Goal: Transaction & Acquisition: Purchase product/service

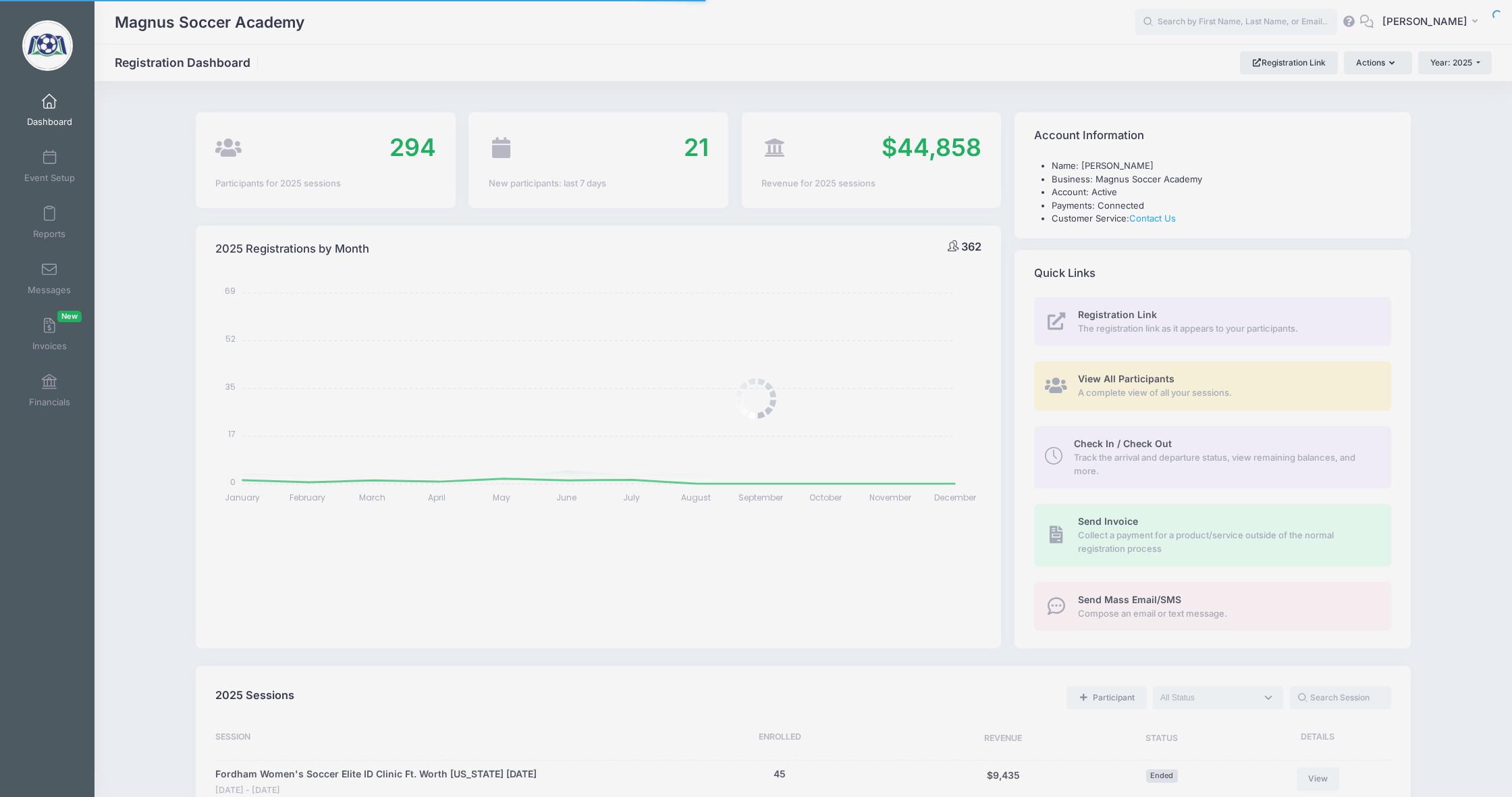
select select
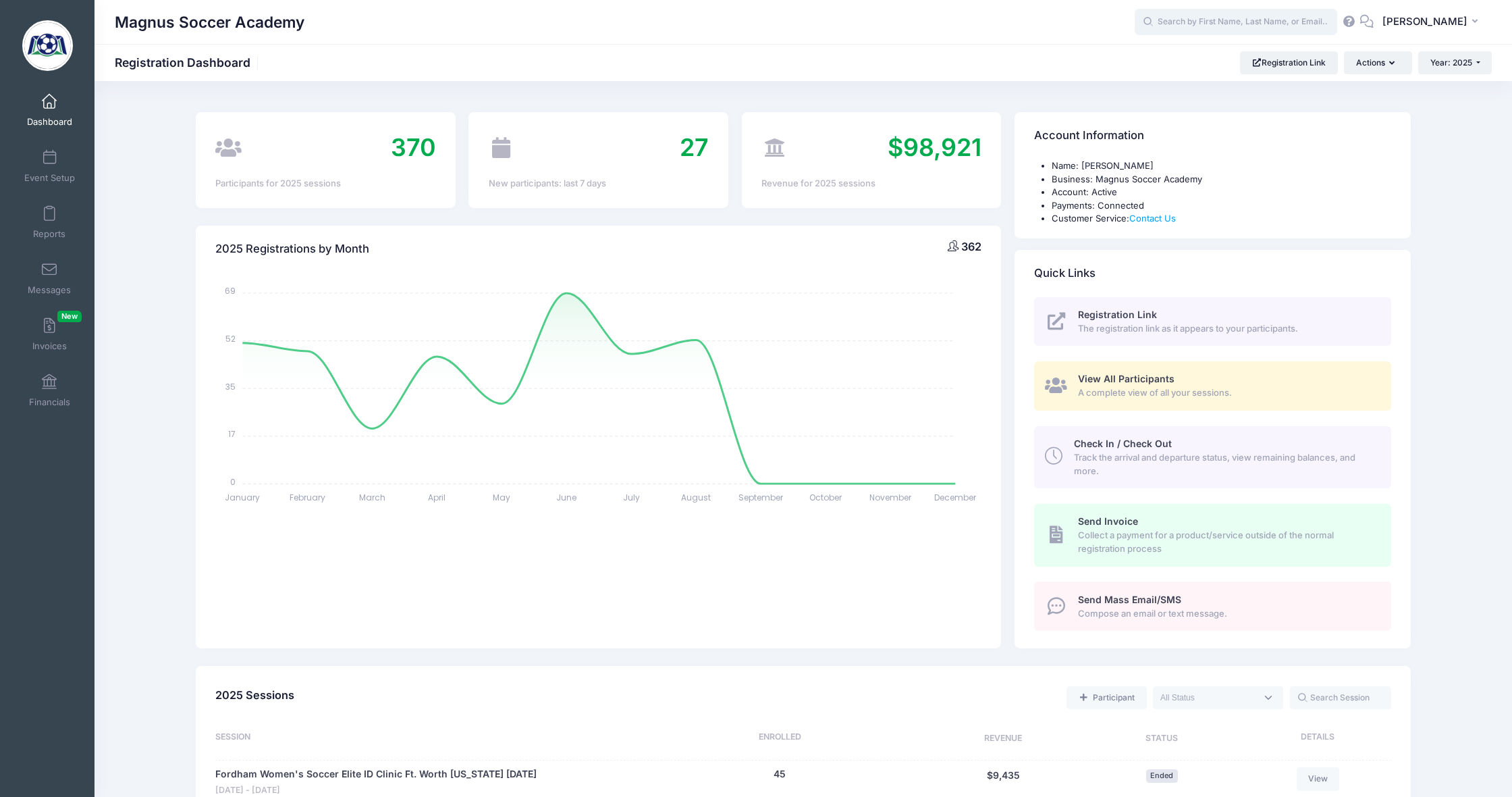
click at [1211, 29] on input "text" at bounding box center [1236, 22] width 202 height 27
click at [1241, 75] on p "Westport August Youth Camp on Aug-18, 2025" at bounding box center [1262, 73] width 223 height 13
type input "Reese La Greca (Westport August Youth Camp, Aug-18, 2025)"
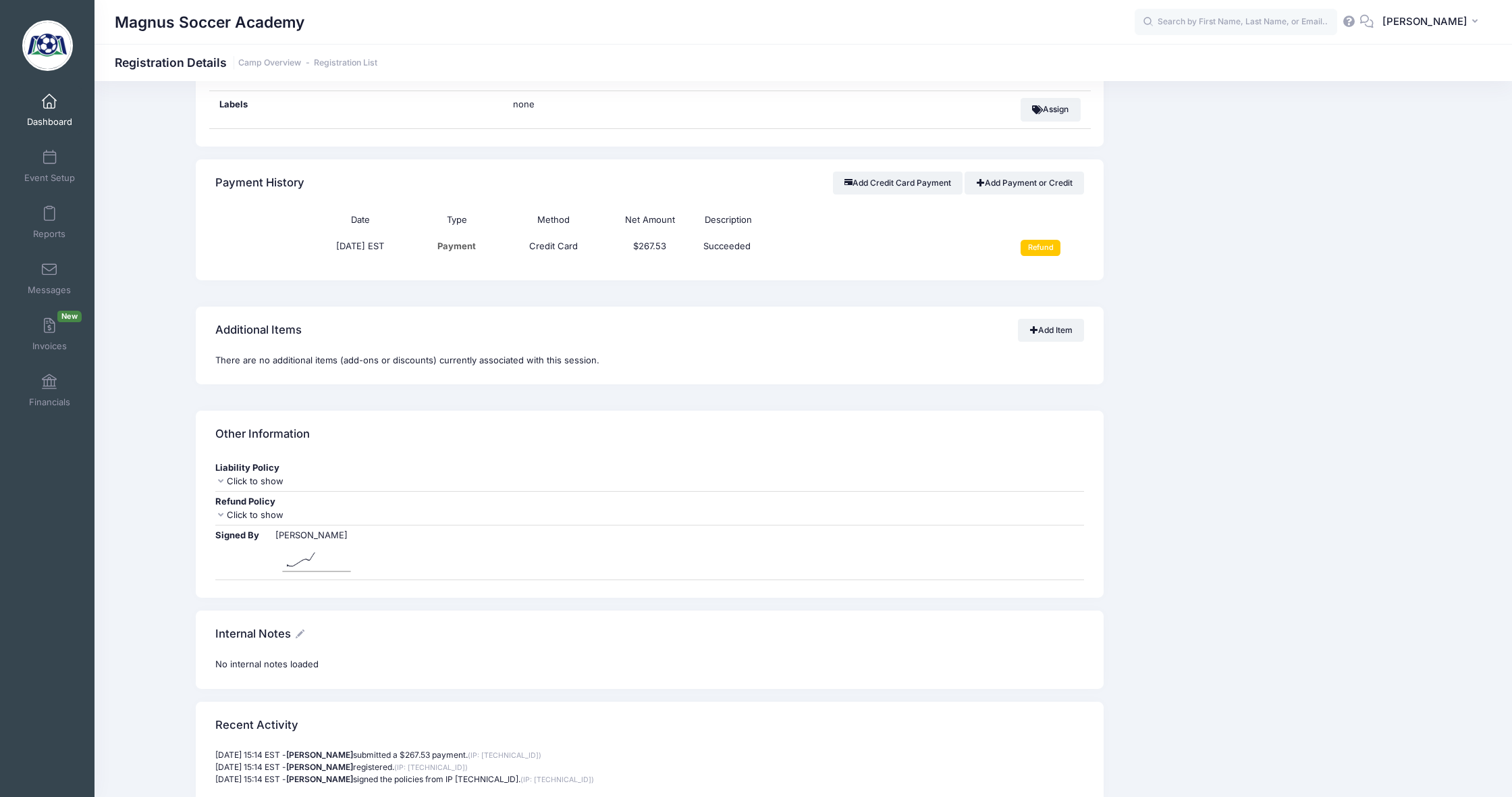
scroll to position [878, 0]
click at [1039, 242] on input "Refund" at bounding box center [1041, 249] width 40 height 16
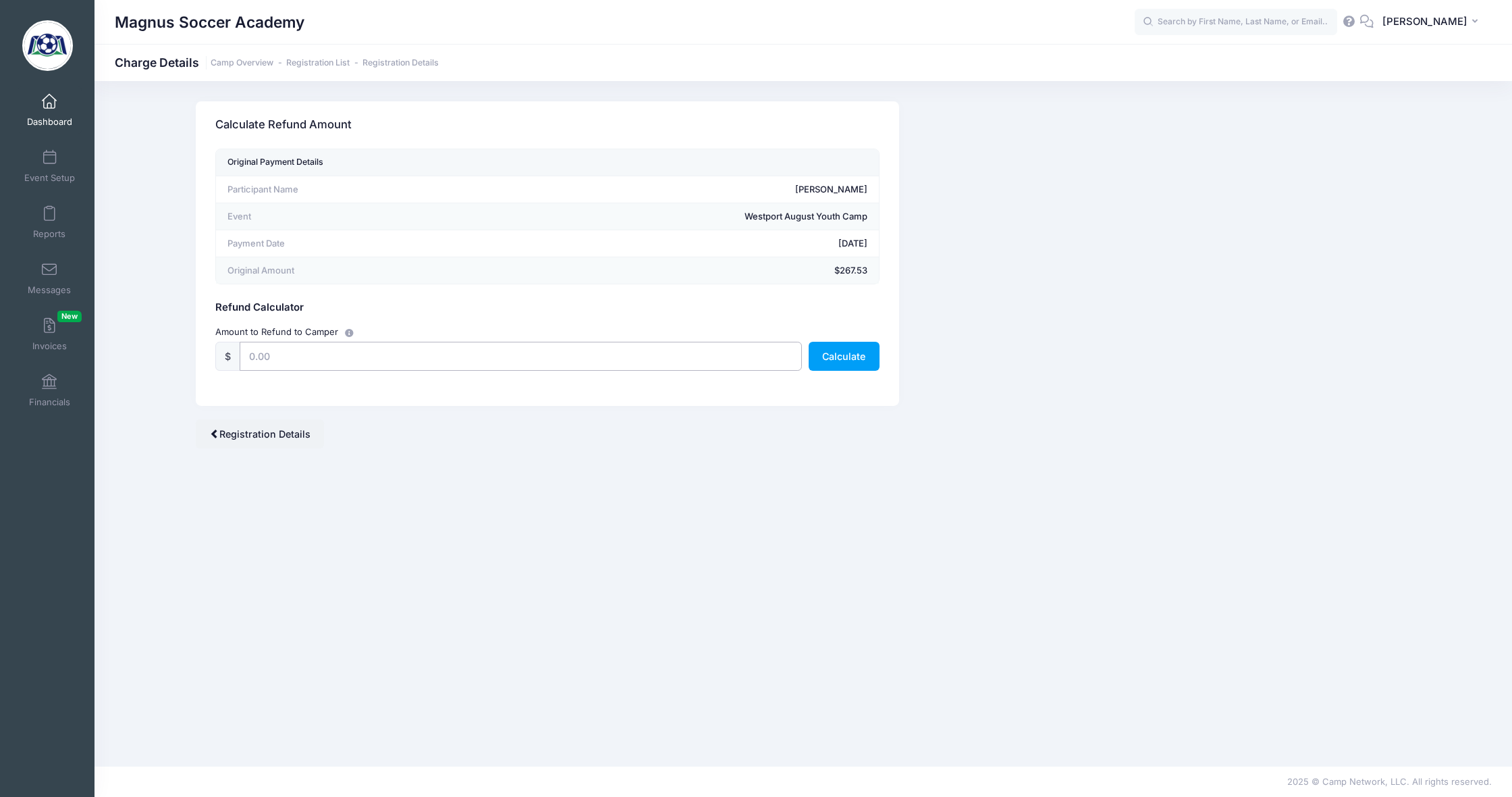
click at [363, 359] on input "text" at bounding box center [521, 356] width 563 height 29
type input "267.53"
click at [849, 356] on button "Calculate" at bounding box center [844, 356] width 71 height 29
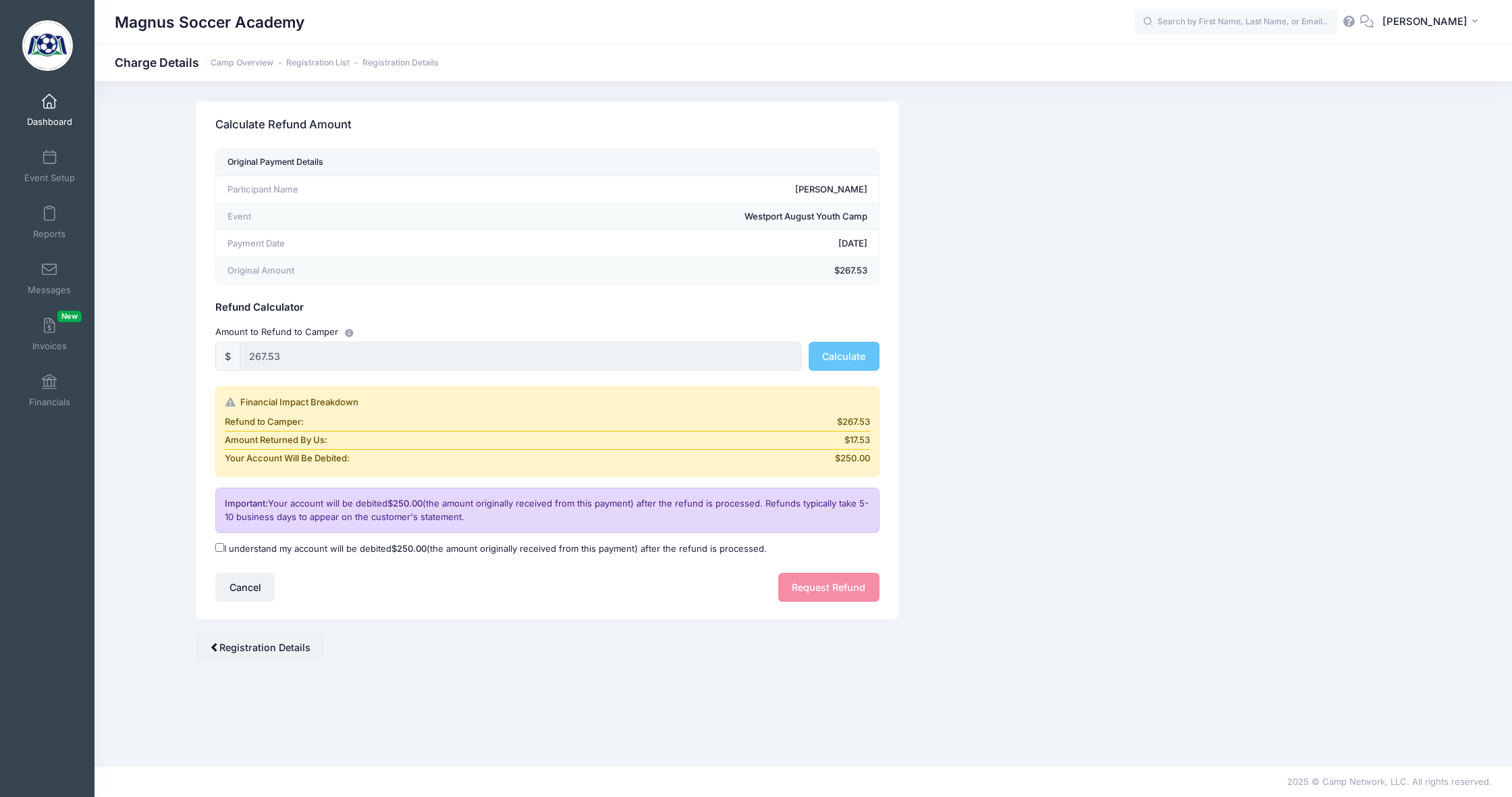
click at [218, 547] on input "I understand my account will be debited $250.00 (the amount originally received…" at bounding box center [219, 547] width 9 height 9
checkbox input "true"
click at [818, 583] on button "Request Refund" at bounding box center [829, 587] width 101 height 29
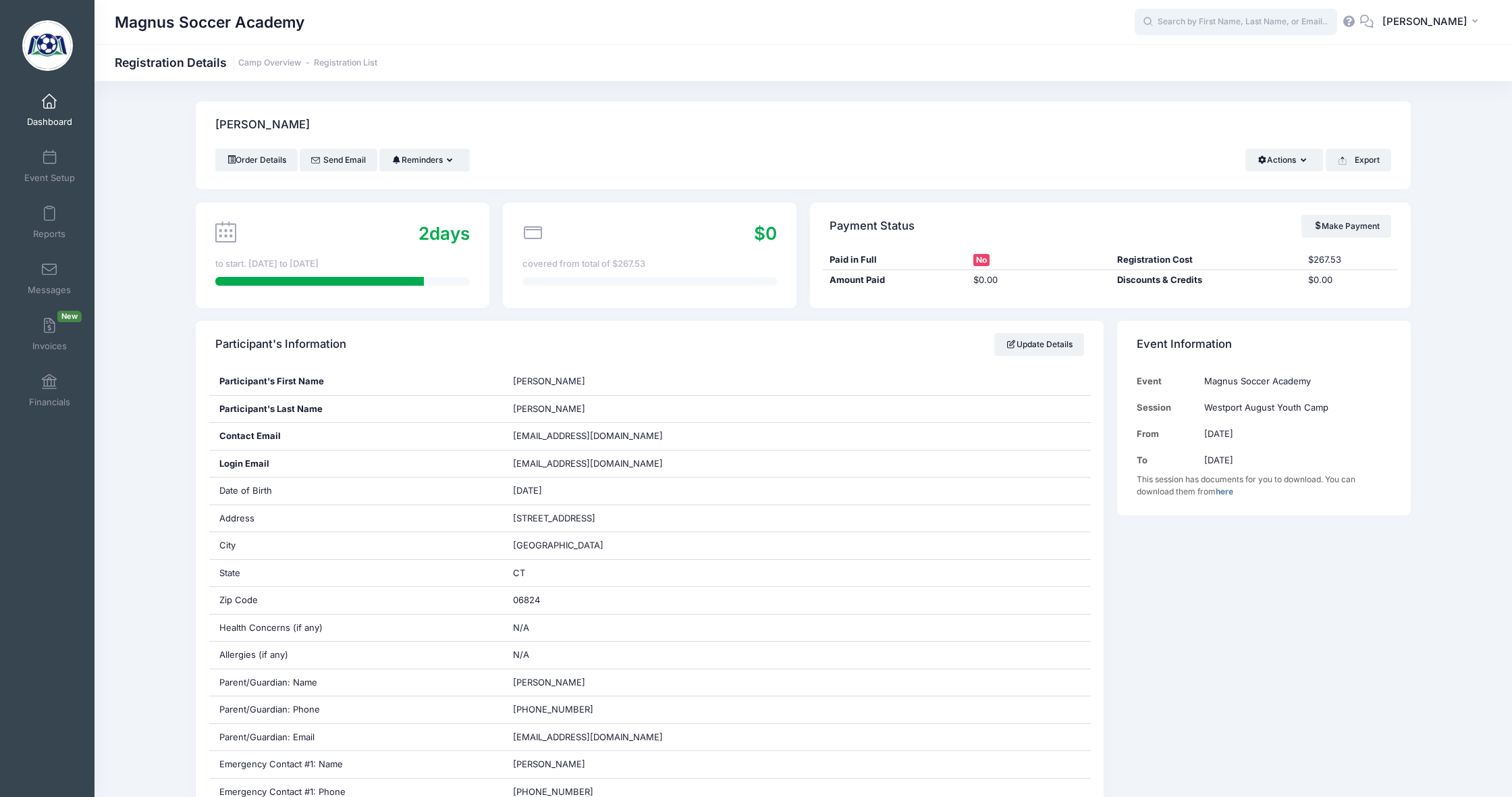
click at [1205, 22] on input "text" at bounding box center [1236, 22] width 202 height 27
click at [1217, 72] on p "Westport August Youth Camp on Aug-18, 2025" at bounding box center [1262, 73] width 223 height 13
type input "Alessia Arango (Westport August Youth Camp, Aug-18, 2025)"
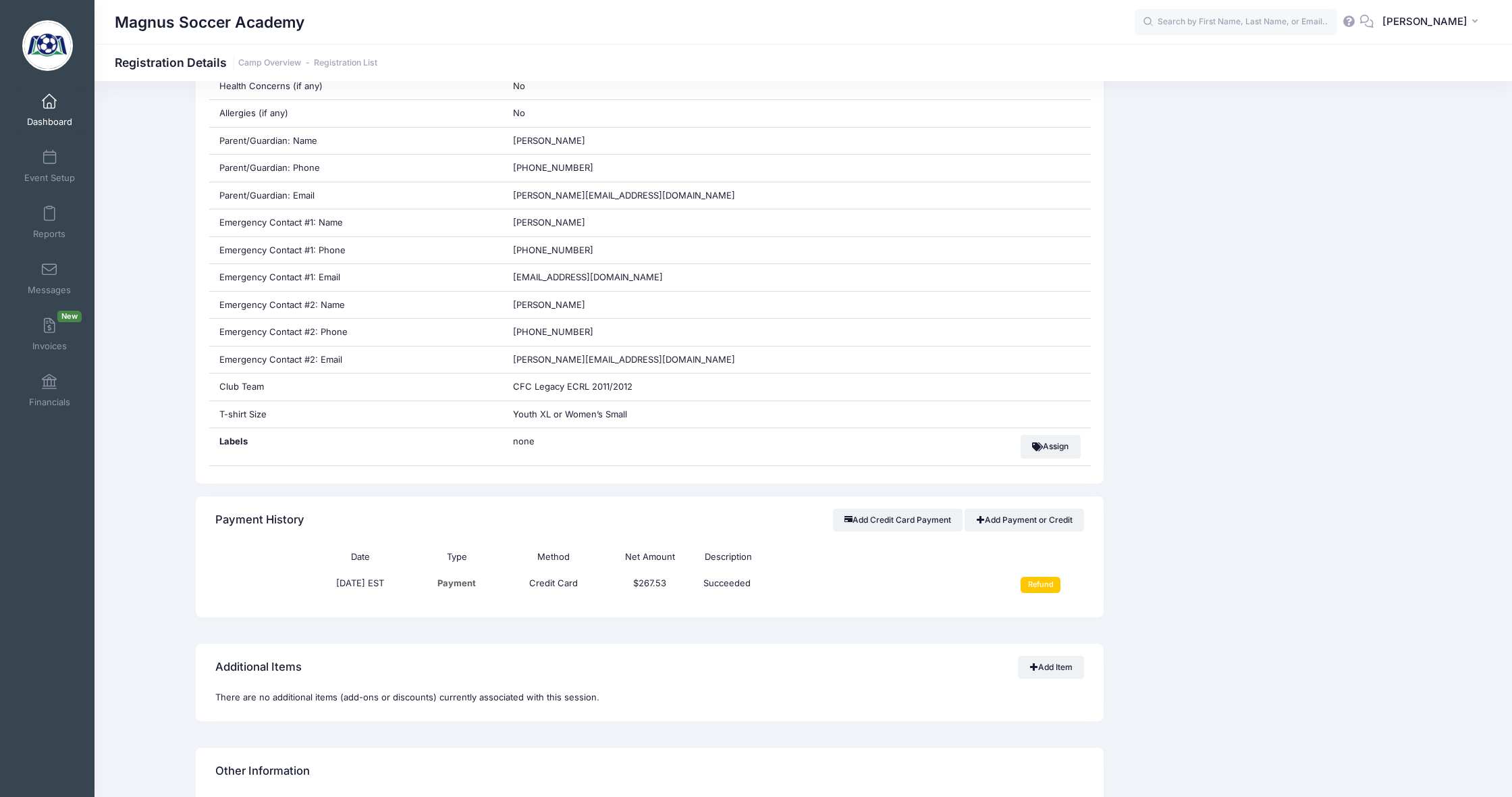
scroll to position [550, 0]
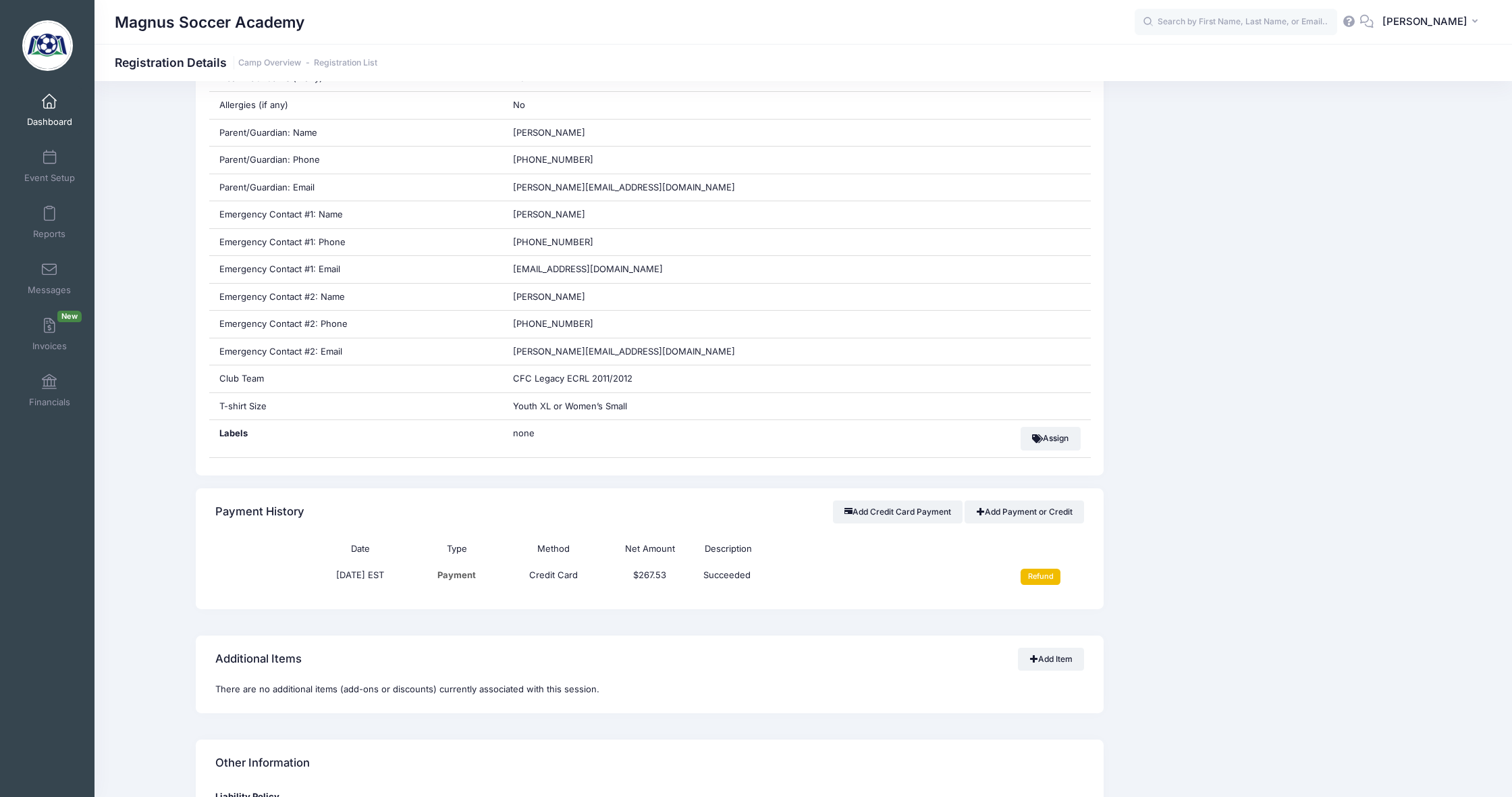
click at [1033, 569] on input "Refund" at bounding box center [1041, 577] width 40 height 16
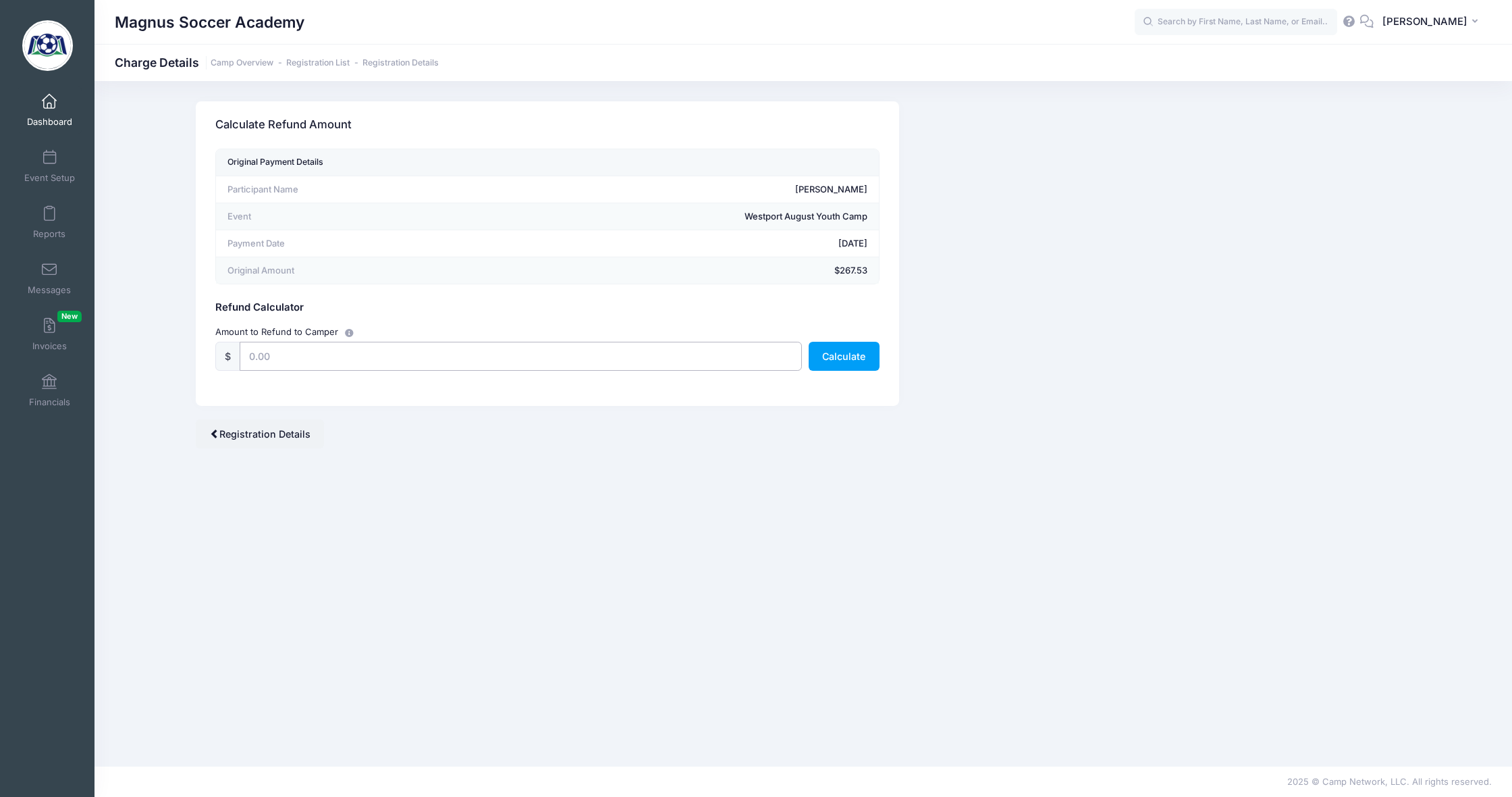
click at [445, 345] on input "text" at bounding box center [521, 356] width 563 height 29
type input "267.53"
click at [836, 358] on button "Calculate" at bounding box center [844, 356] width 71 height 29
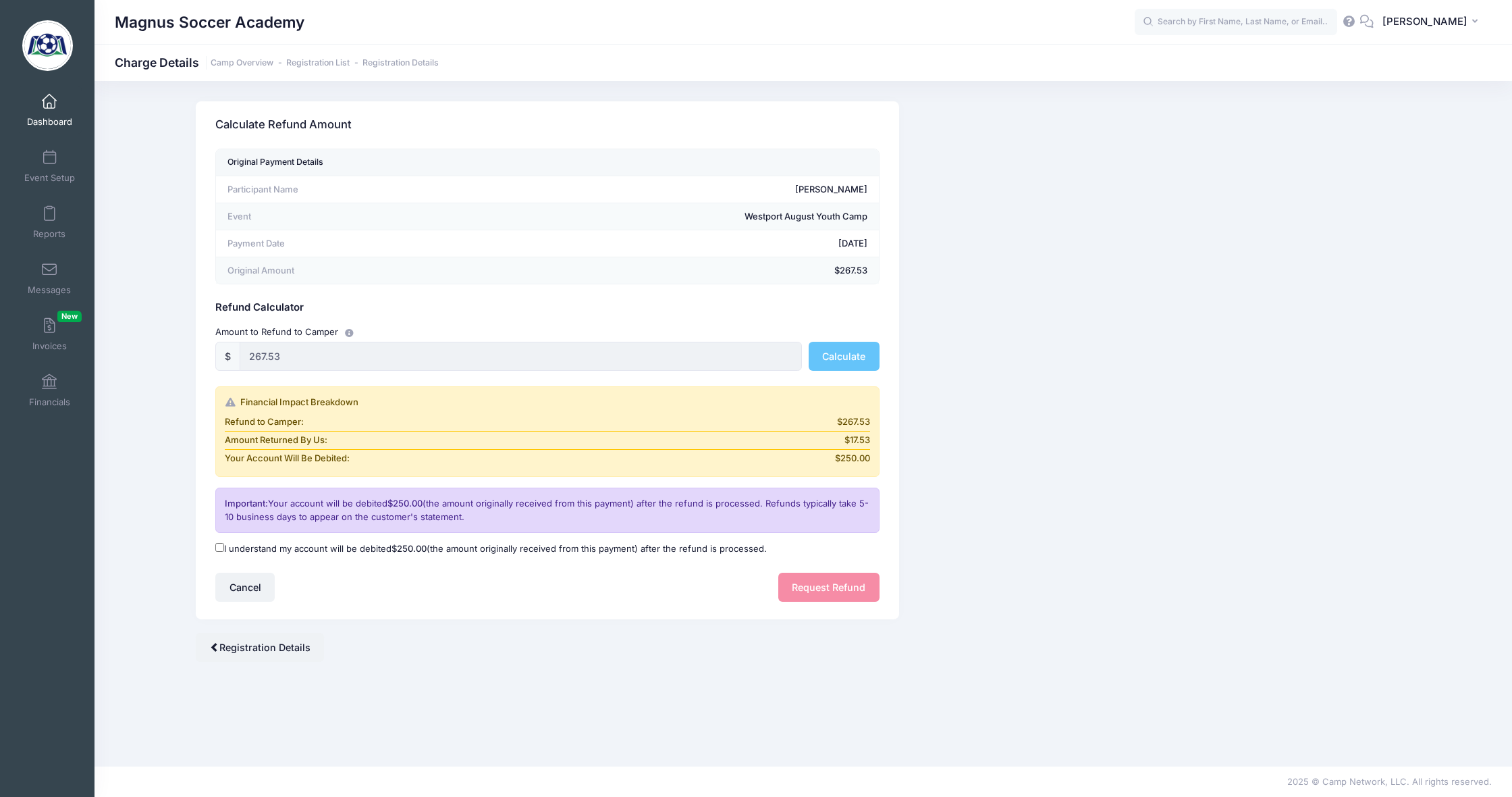
click at [223, 547] on input "I understand my account will be debited $250.00 (the amount originally received…" at bounding box center [219, 547] width 9 height 9
checkbox input "true"
click at [818, 583] on button "Request Refund" at bounding box center [829, 587] width 101 height 29
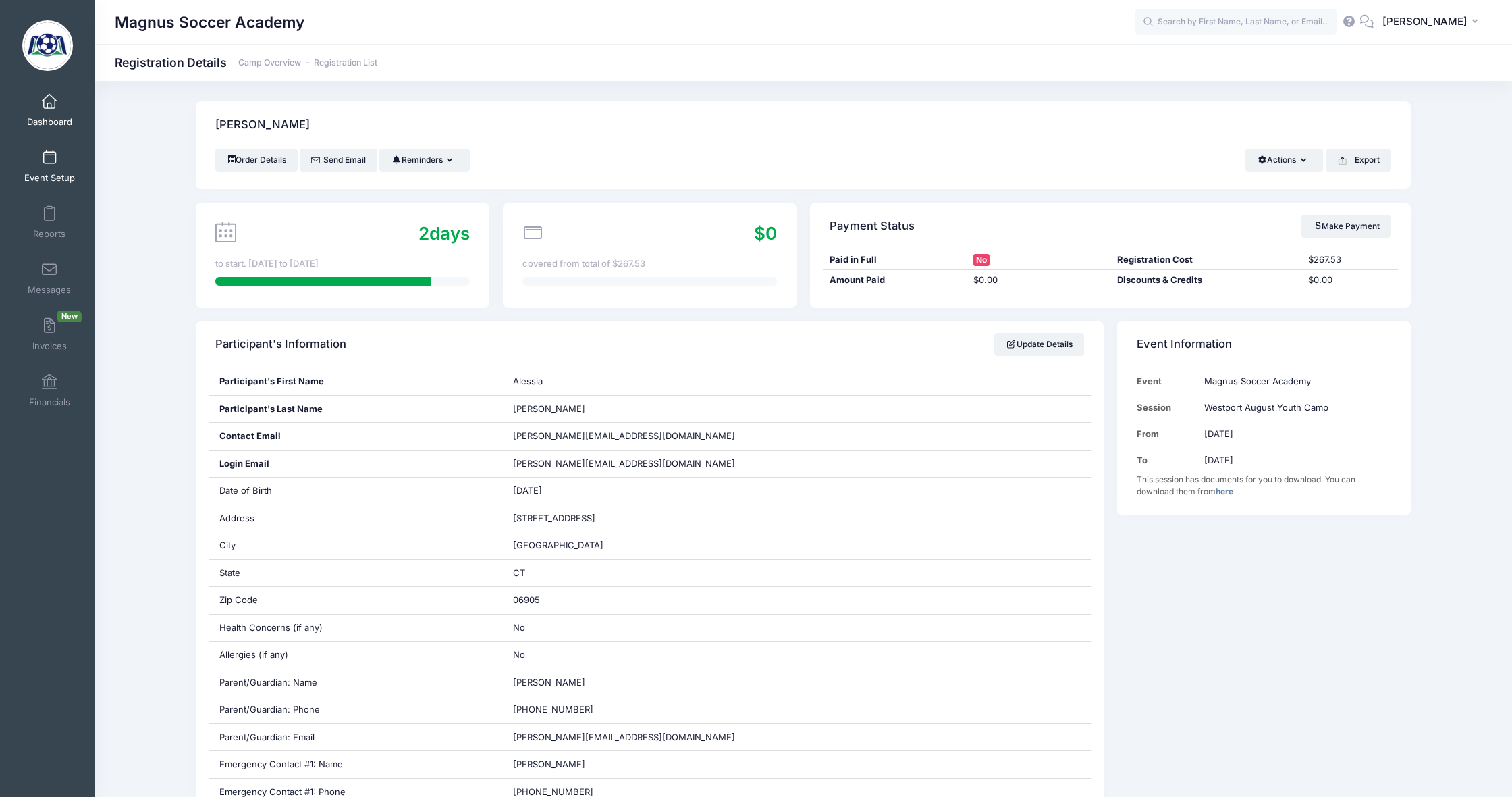
click at [49, 161] on span at bounding box center [49, 158] width 0 height 15
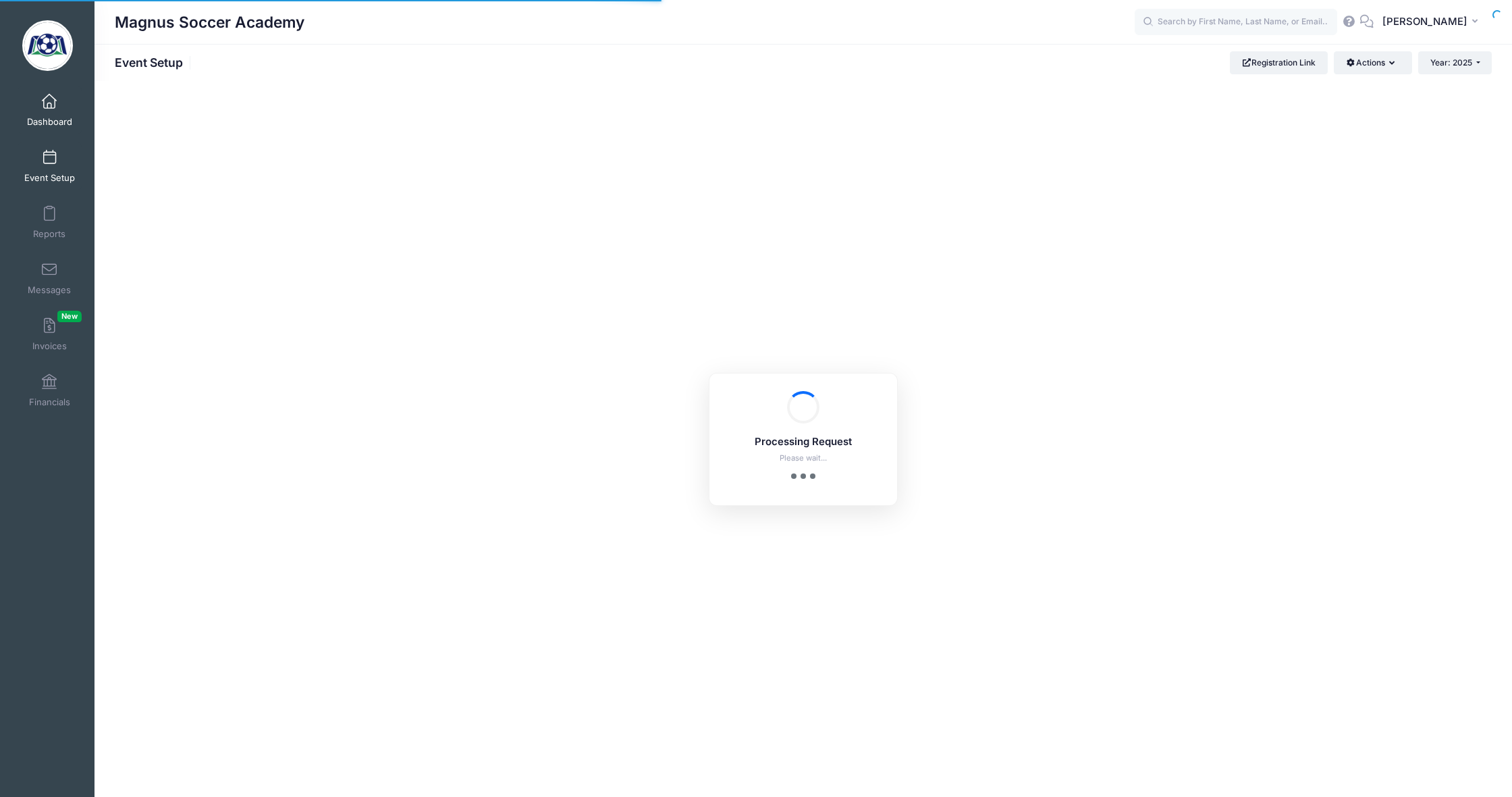
click at [53, 113] on link "Dashboard" at bounding box center [50, 110] width 64 height 47
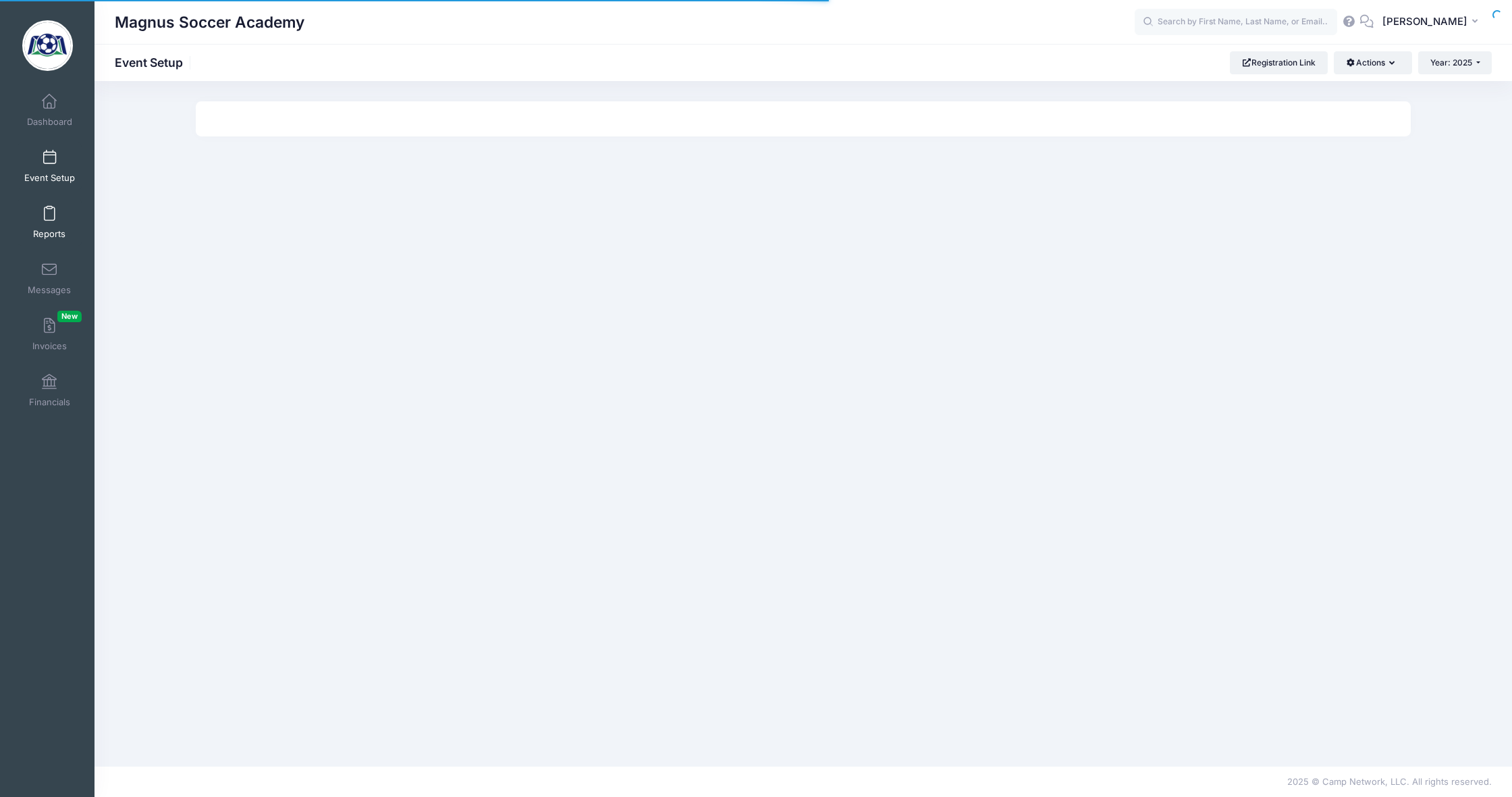
click at [45, 226] on link "Reports" at bounding box center [50, 222] width 64 height 47
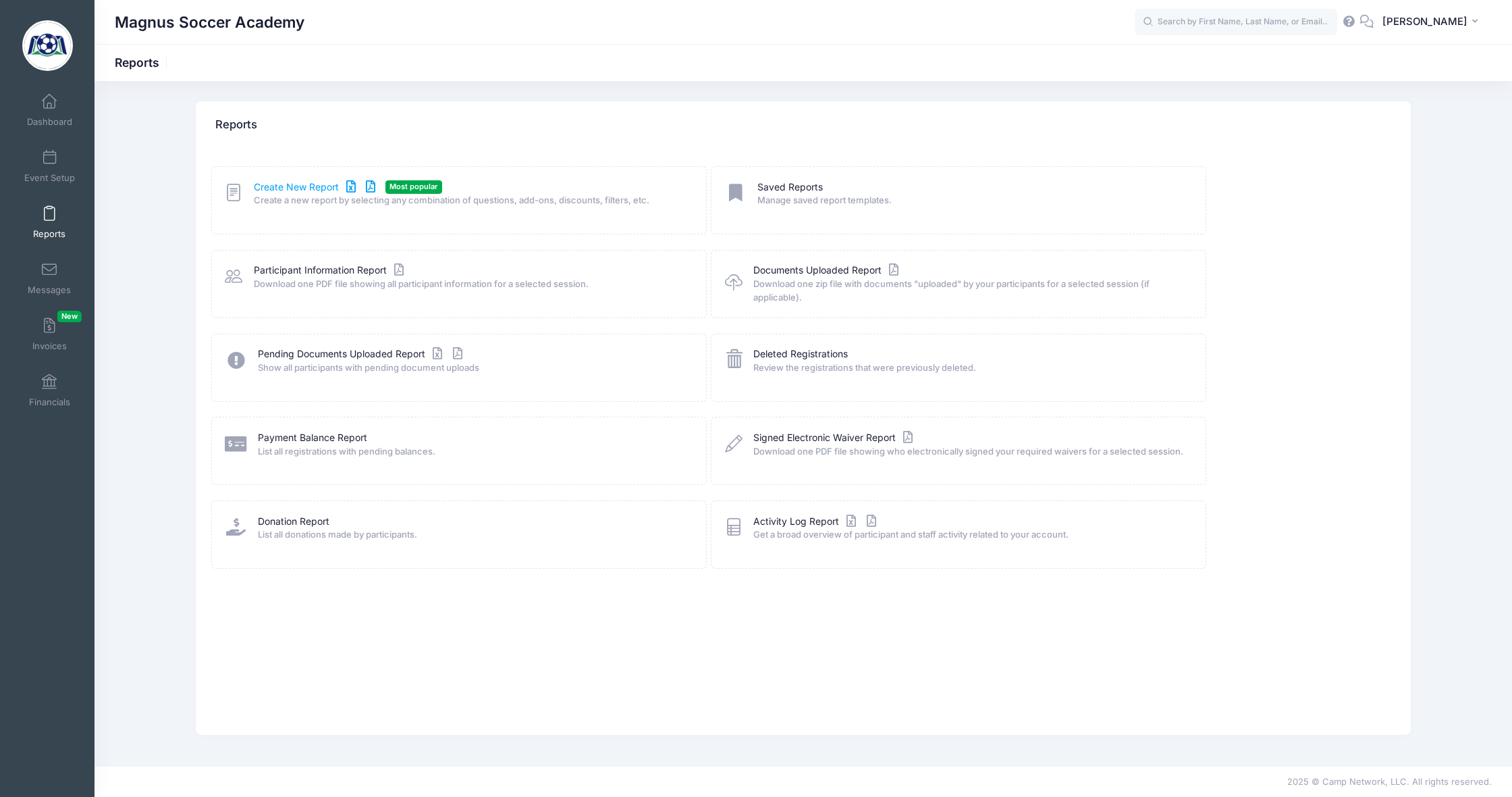
click at [287, 185] on link "Create New Report" at bounding box center [316, 187] width 126 height 14
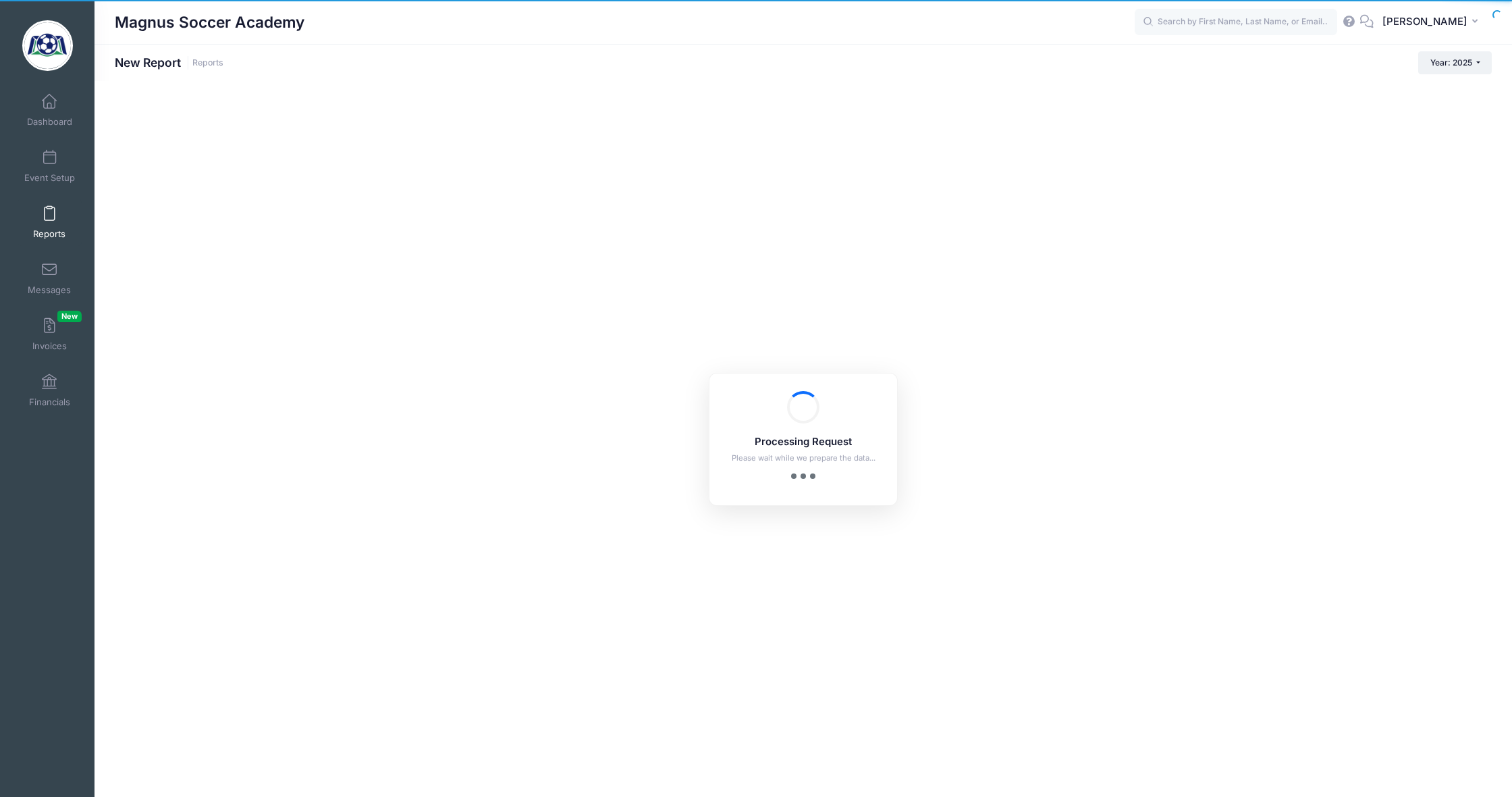
checkbox input "true"
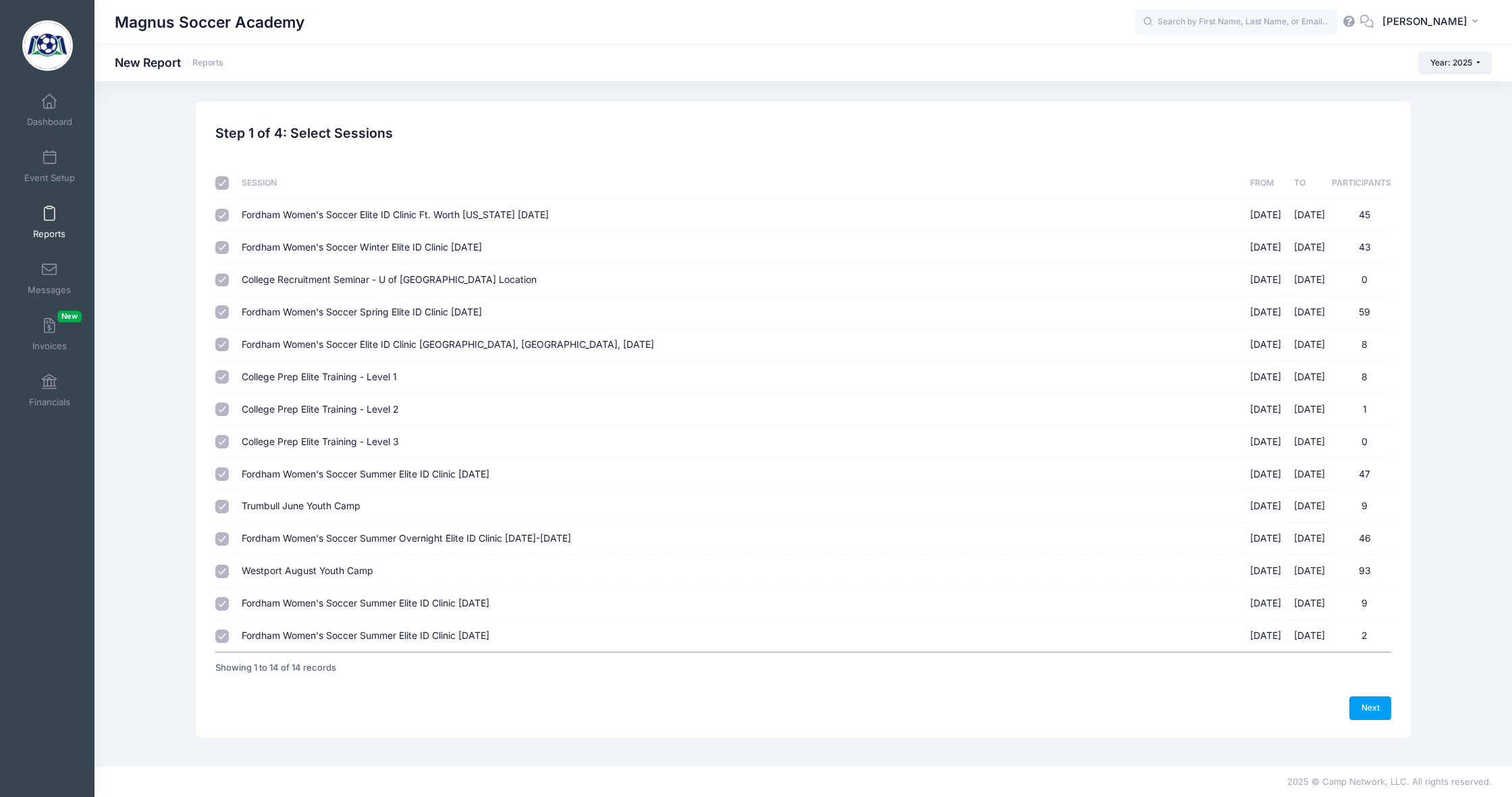
click at [218, 181] on input "checkbox" at bounding box center [222, 183] width 14 height 14
checkbox input "false"
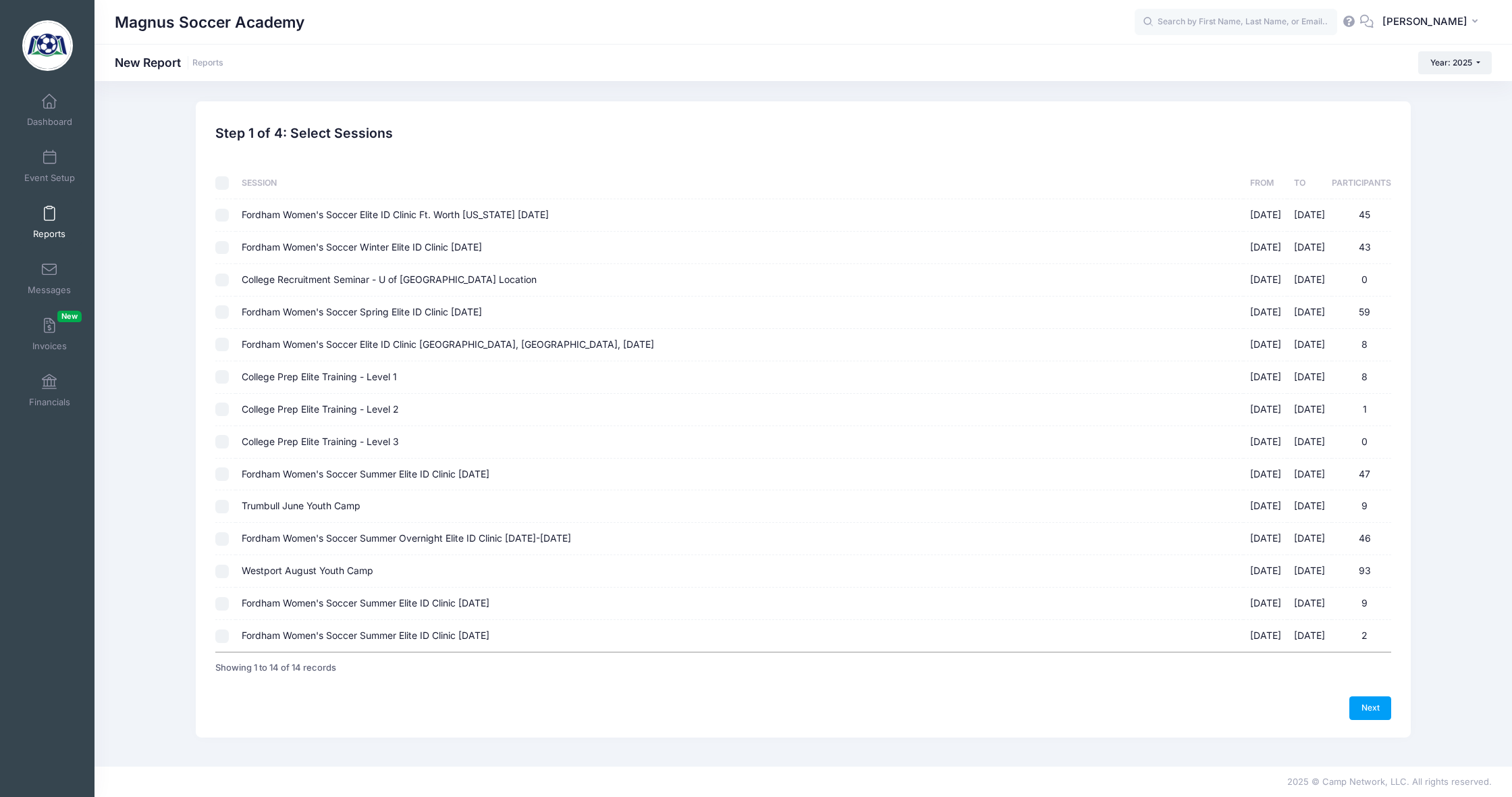
checkbox input "false"
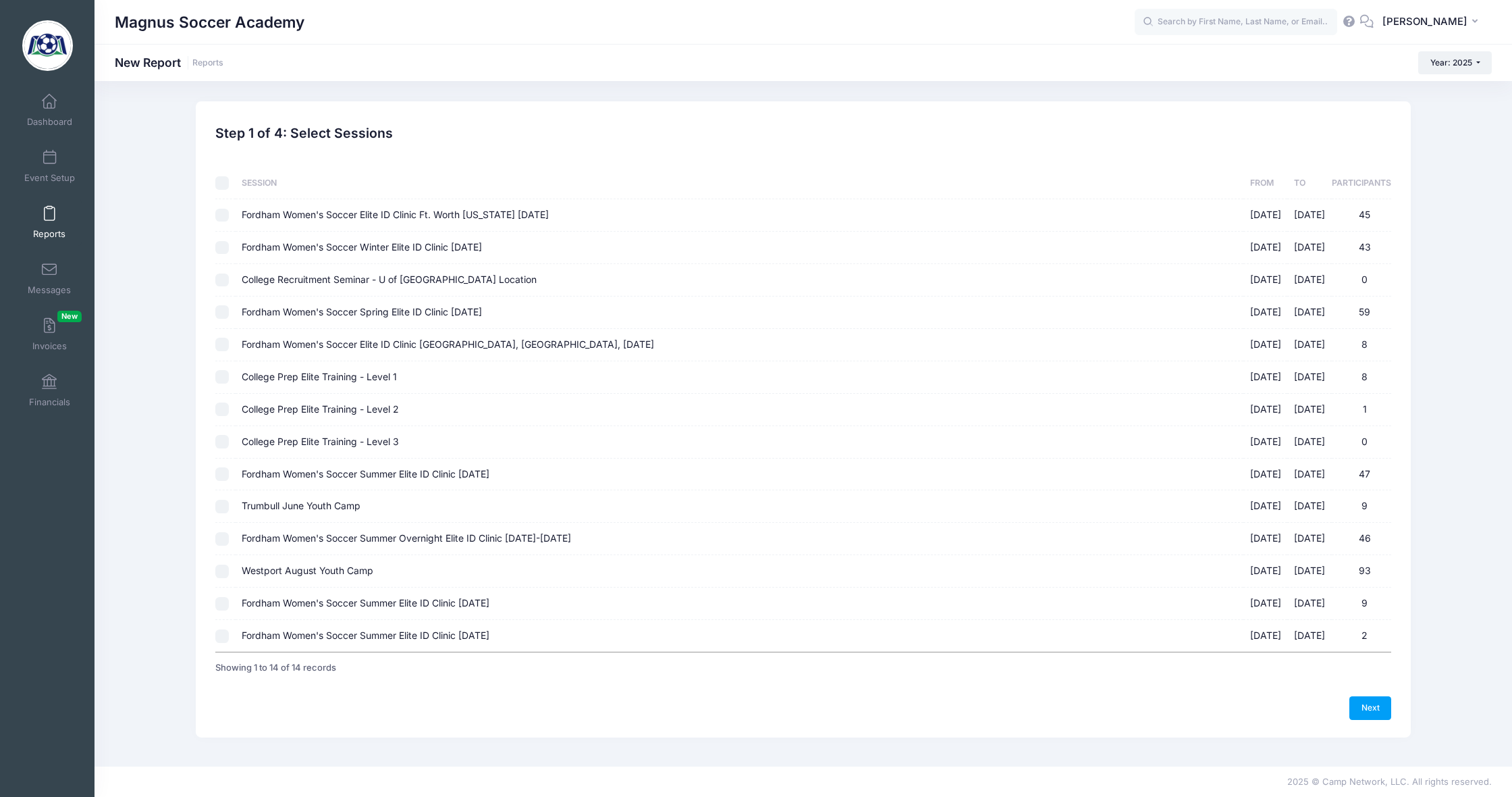
checkbox input "false"
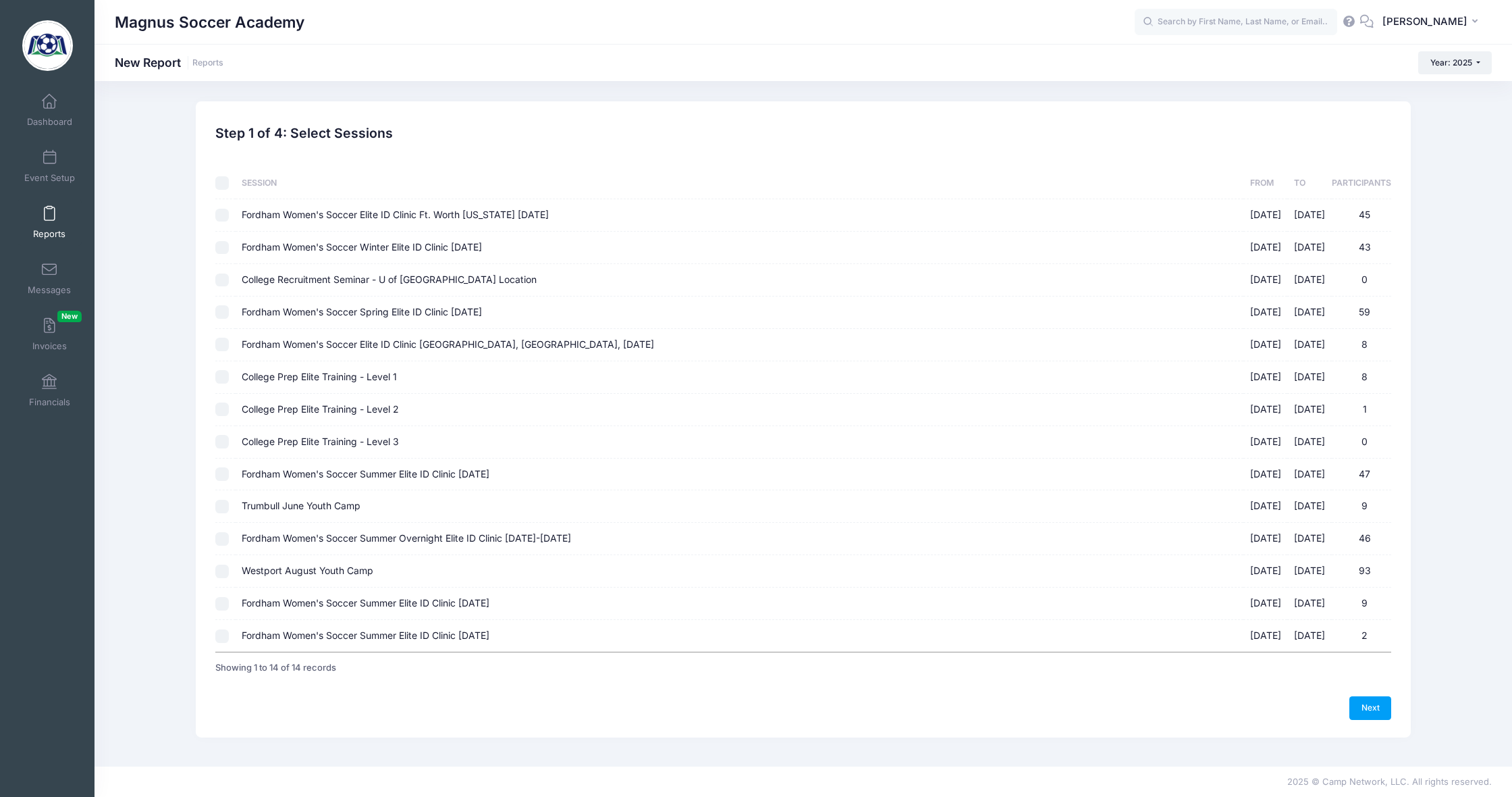
checkbox input "false"
click at [226, 566] on input "Westport August Youth Camp [DATE] - [DATE] 93" at bounding box center [222, 571] width 14 height 14
checkbox input "true"
click at [1370, 697] on link "Next" at bounding box center [1370, 708] width 42 height 23
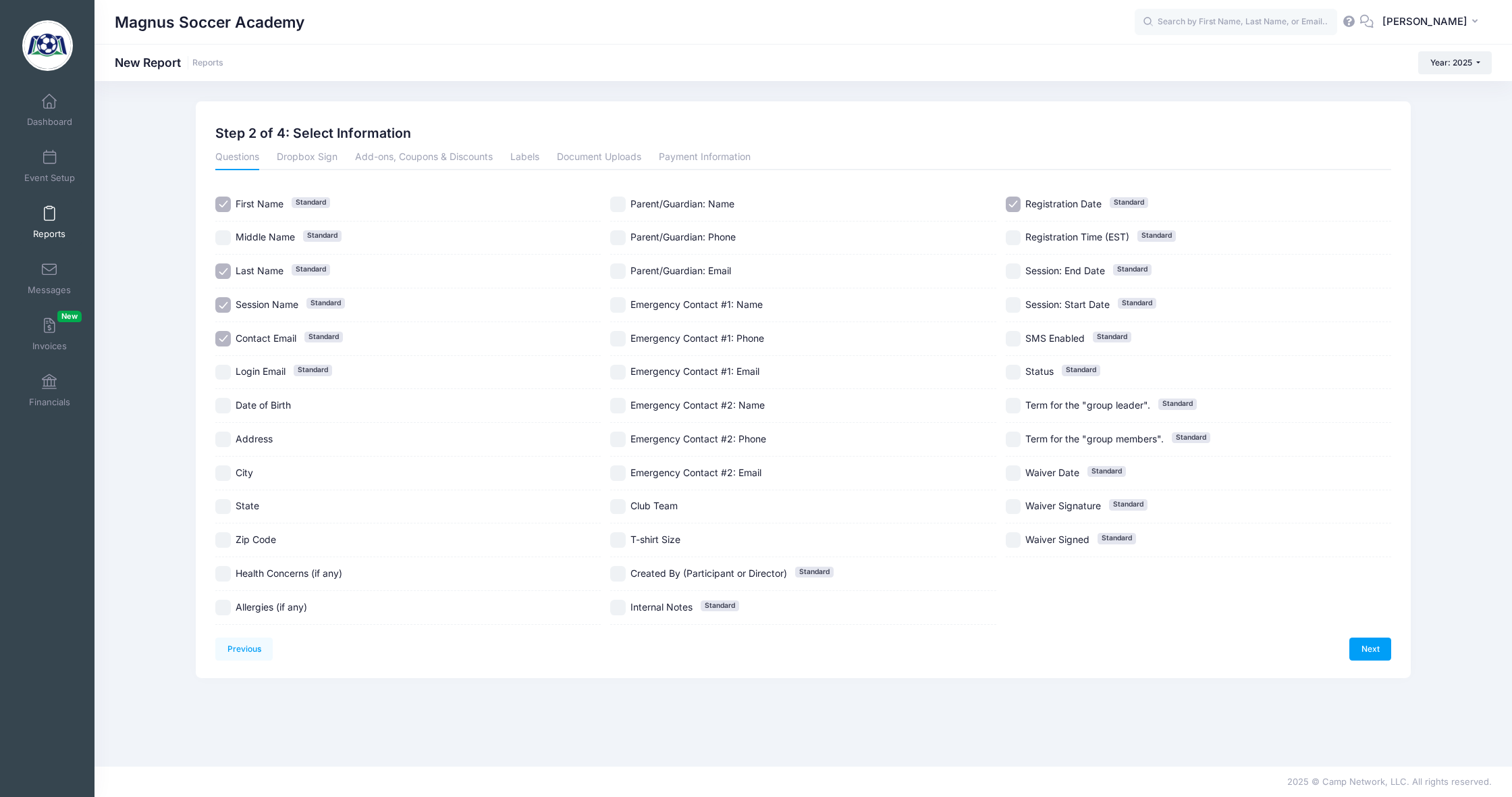
drag, startPoint x: 226, startPoint y: 301, endPoint x: 227, endPoint y: 346, distance: 45.0
click at [226, 301] on input "Session Name Standard" at bounding box center [223, 304] width 15 height 15
checkbox input "false"
click at [225, 374] on input "Login Email Standard" at bounding box center [223, 372] width 15 height 15
checkbox input "true"
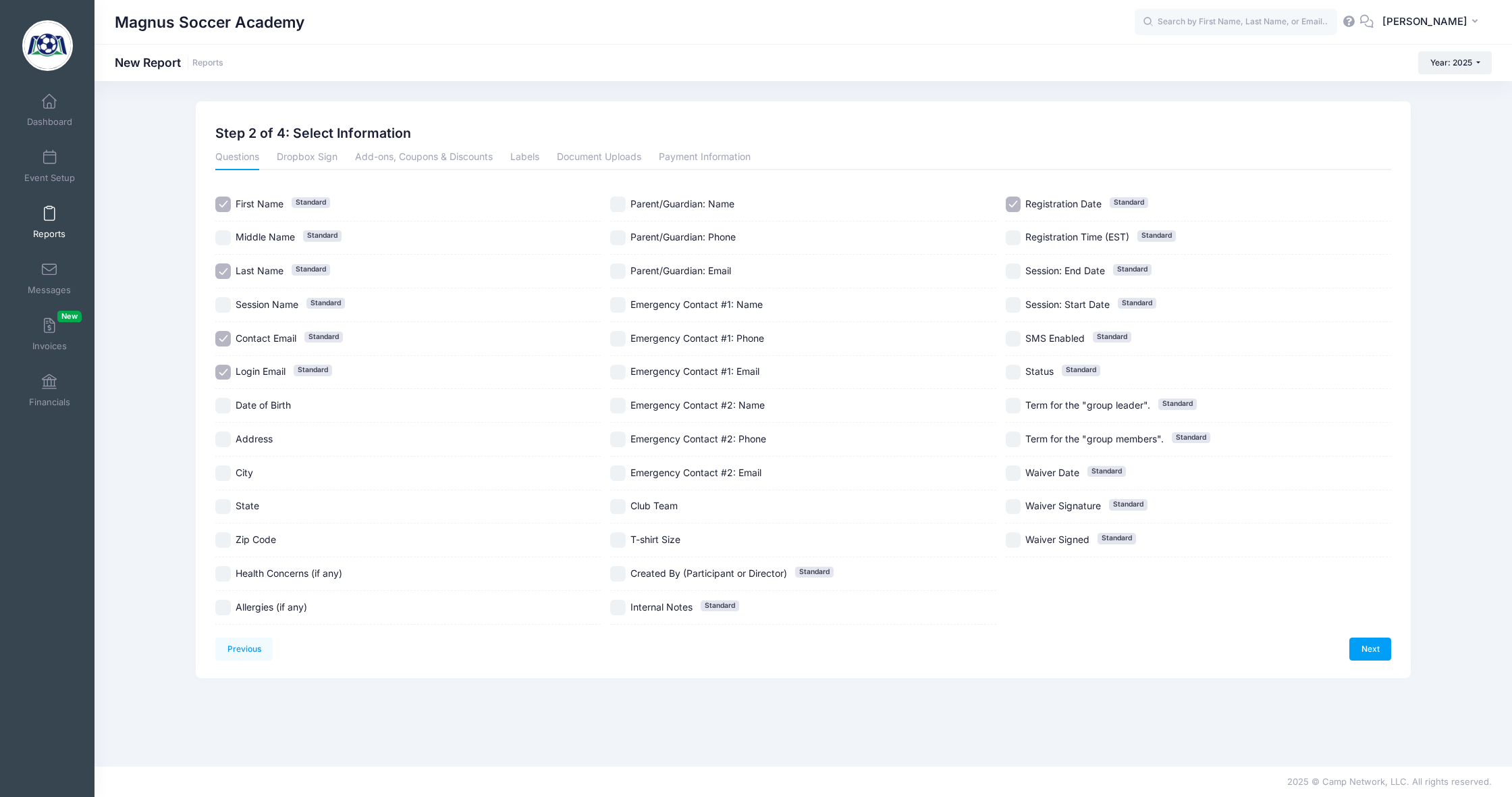
drag, startPoint x: 617, startPoint y: 277, endPoint x: 748, endPoint y: 404, distance: 182.5
click at [619, 277] on input "Parent/Guardian: Email" at bounding box center [617, 271] width 15 height 15
checkbox input "true"
drag, startPoint x: 1352, startPoint y: 640, endPoint x: 1331, endPoint y: 637, distance: 21.2
click at [1353, 640] on link "Next" at bounding box center [1370, 649] width 42 height 23
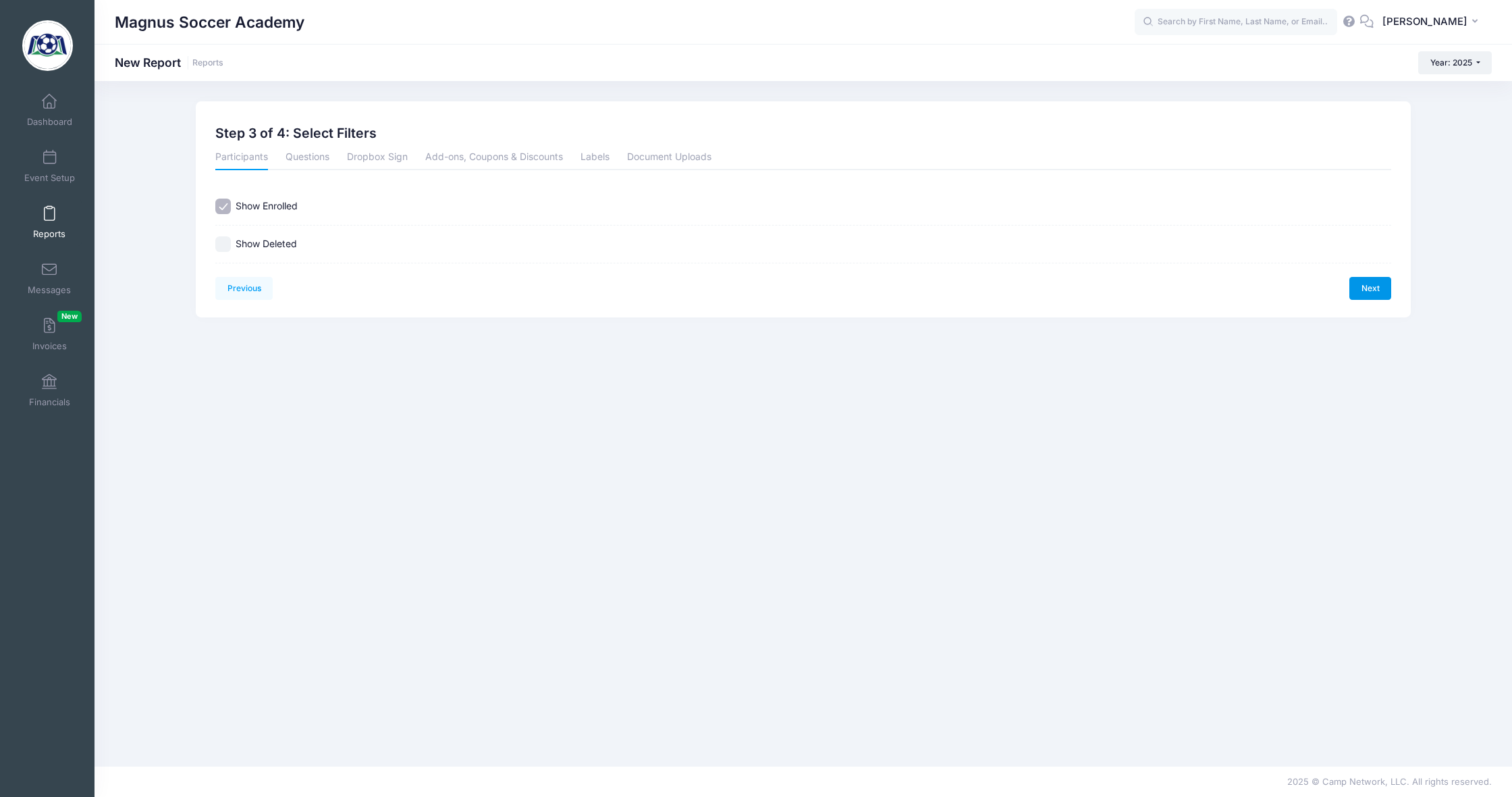
click at [1364, 282] on link "Next" at bounding box center [1370, 288] width 42 height 23
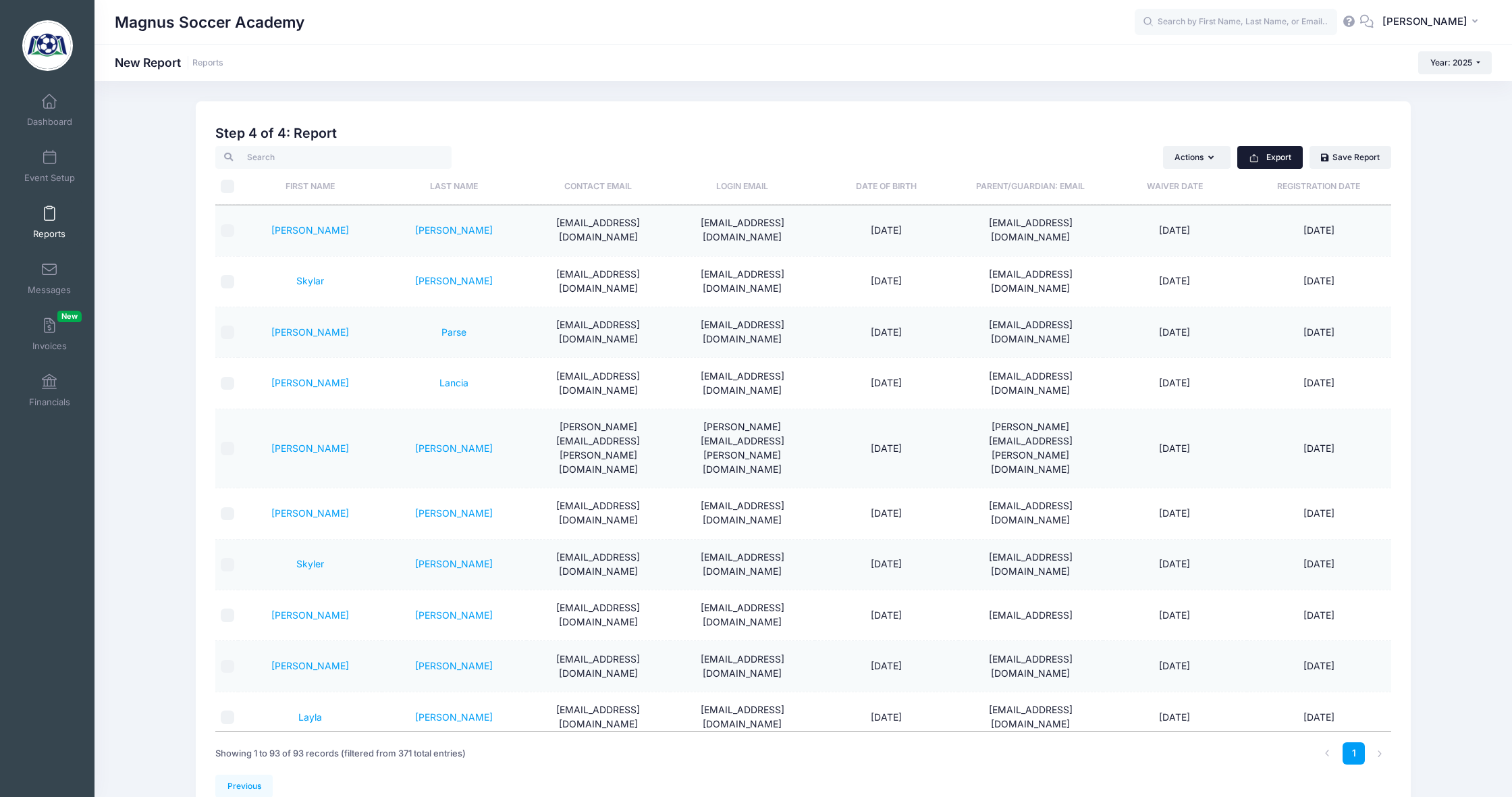
click at [1278, 156] on button "Export" at bounding box center [1270, 157] width 65 height 23
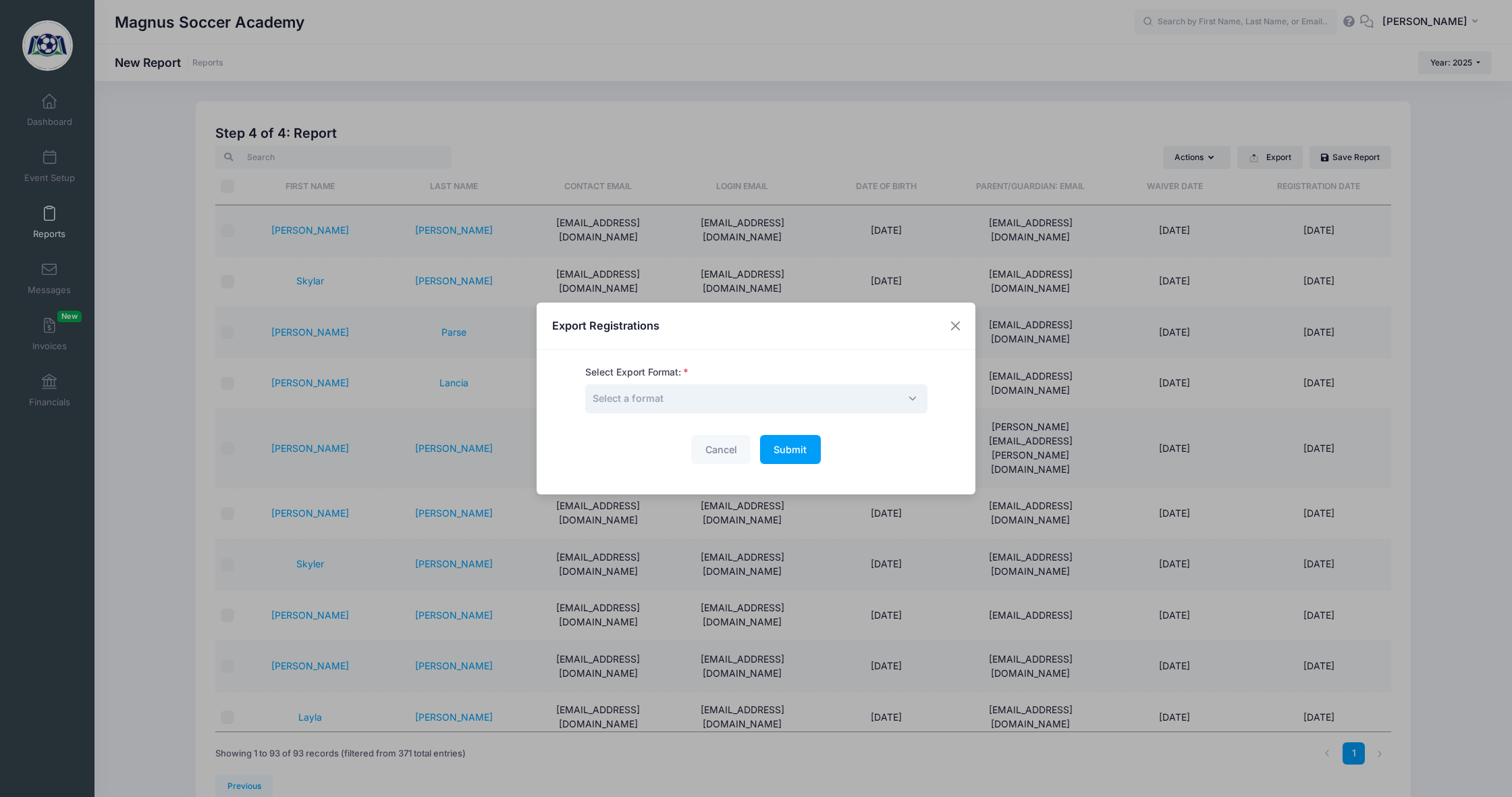
drag, startPoint x: 747, startPoint y: 400, endPoint x: 743, endPoint y: 408, distance: 8.9
click at [747, 401] on span "Select a format" at bounding box center [757, 399] width 343 height 29
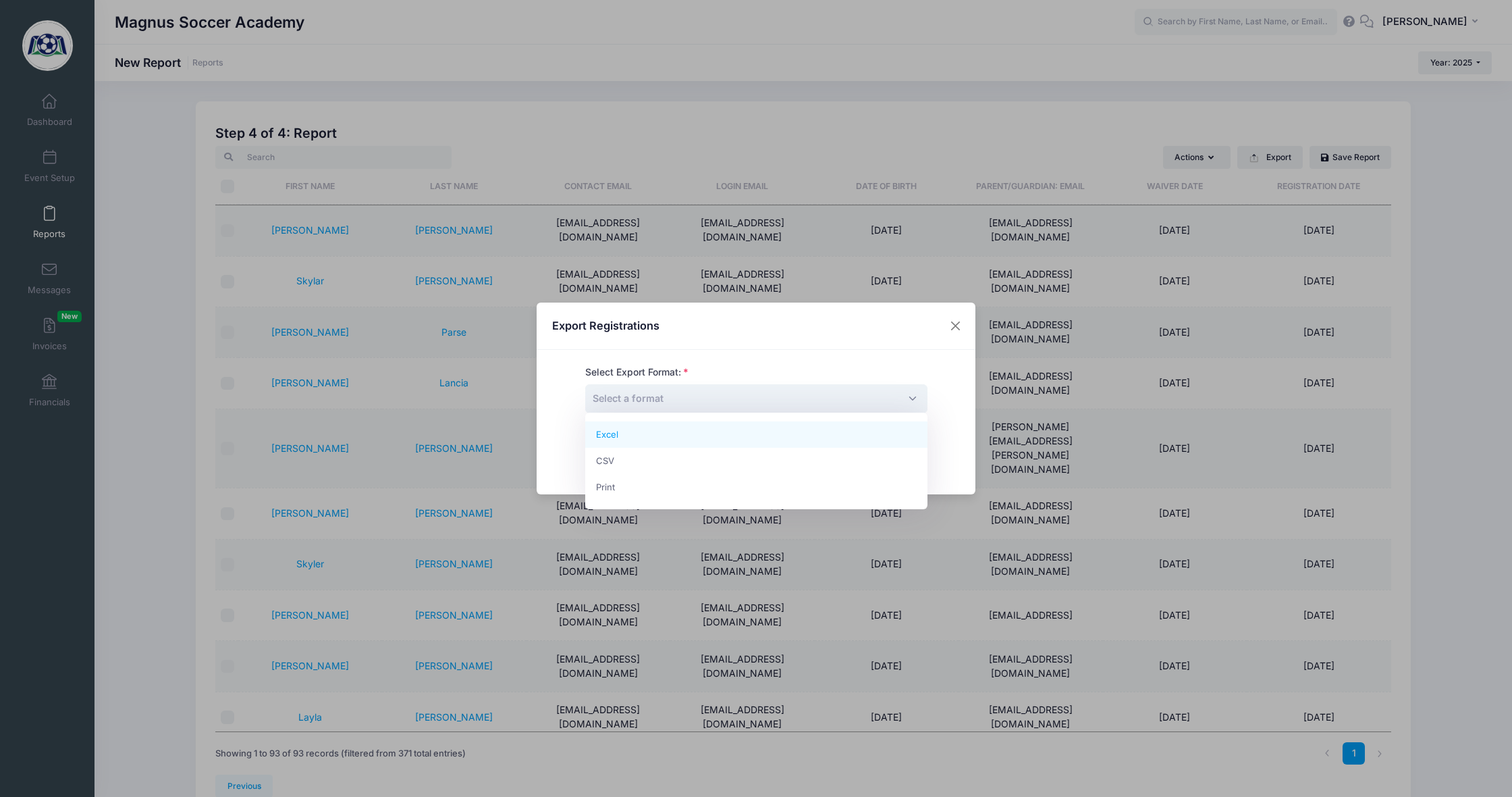
select select "excel"
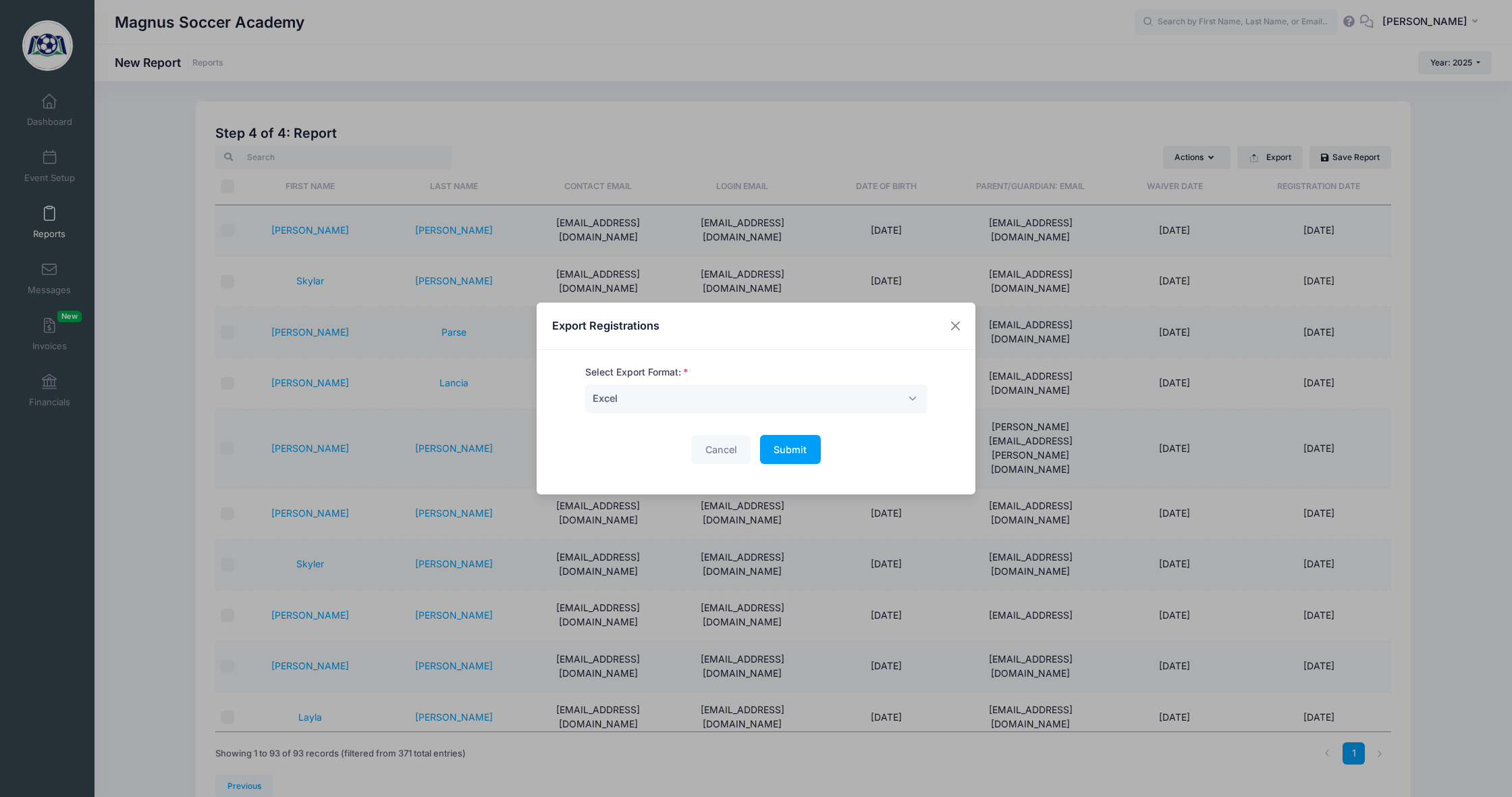
drag, startPoint x: 794, startPoint y: 448, endPoint x: 816, endPoint y: 444, distance: 22.4
click at [794, 448] on span "Submit" at bounding box center [790, 449] width 33 height 11
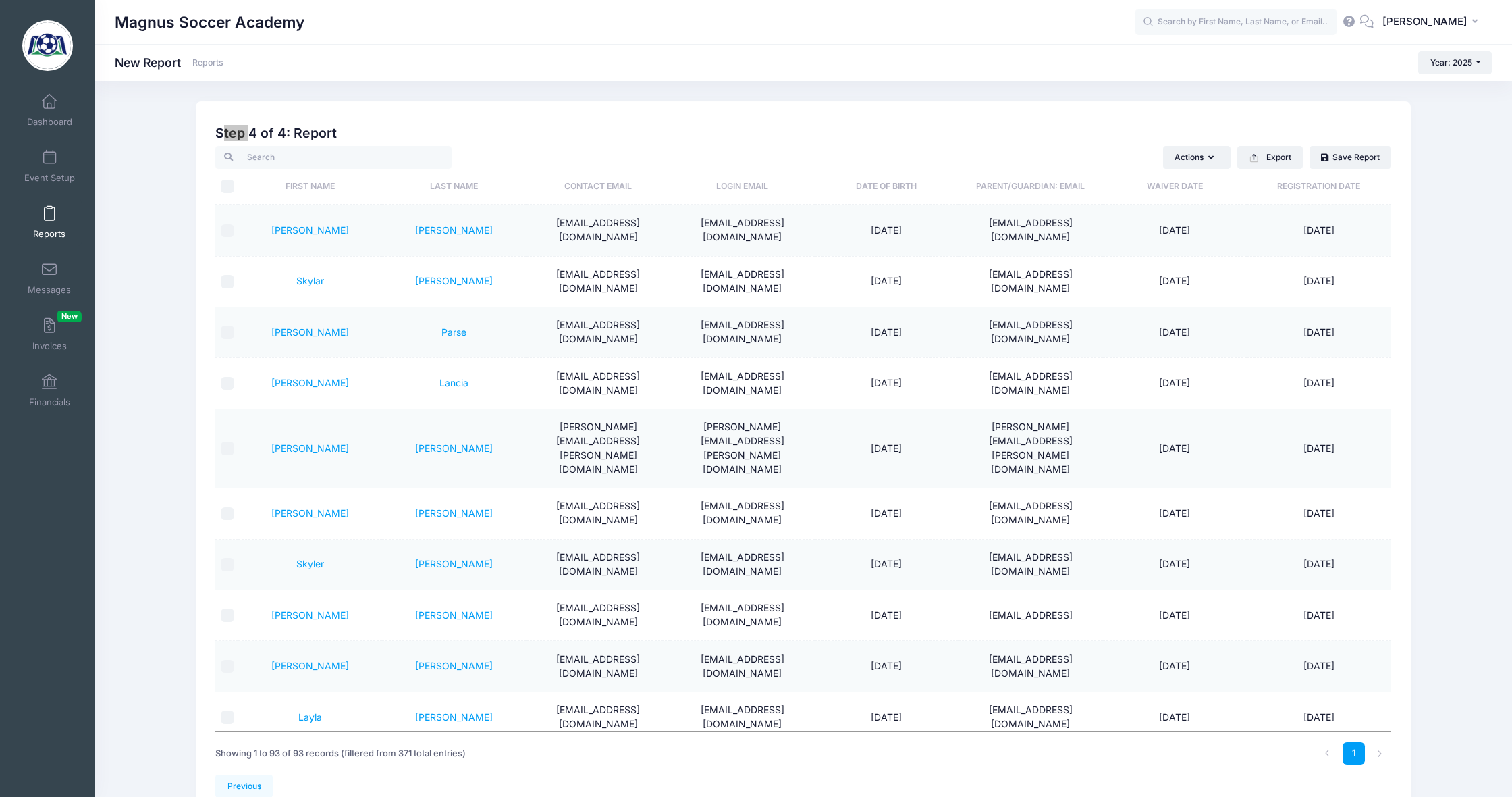
drag, startPoint x: 0, startPoint y: 738, endPoint x: 103, endPoint y: 135, distance: 611.7
click at [103, 135] on div "Previous Next Step 4 of 4: Create Report 1 Select Sessions 2 Select Information…" at bounding box center [803, 458] width 1418 height 714
